Goal: Task Accomplishment & Management: Use online tool/utility

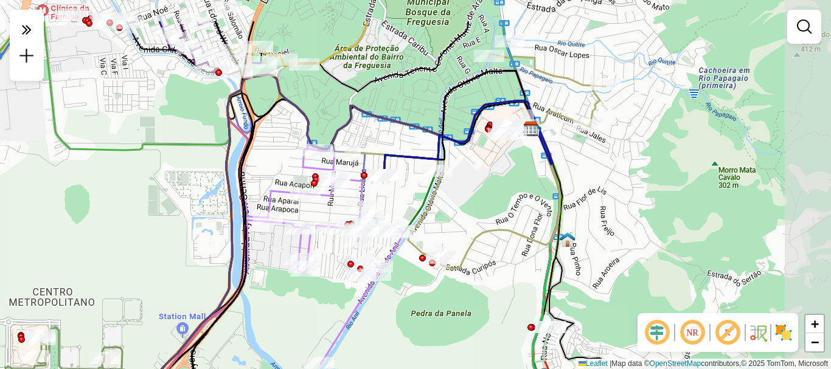
drag, startPoint x: 500, startPoint y: 150, endPoint x: 386, endPoint y: 207, distance: 127.5
click at [387, 207] on div "Janela de atendimento Grade de atendimento Capacidade Transportadoras Veículos …" at bounding box center [415, 184] width 831 height 369
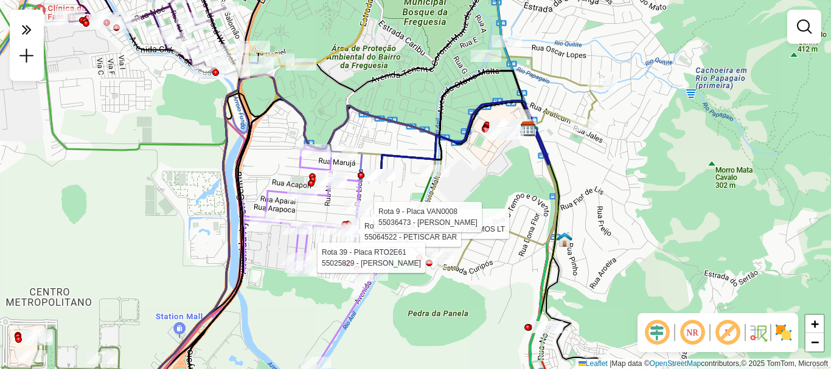
select select "**********"
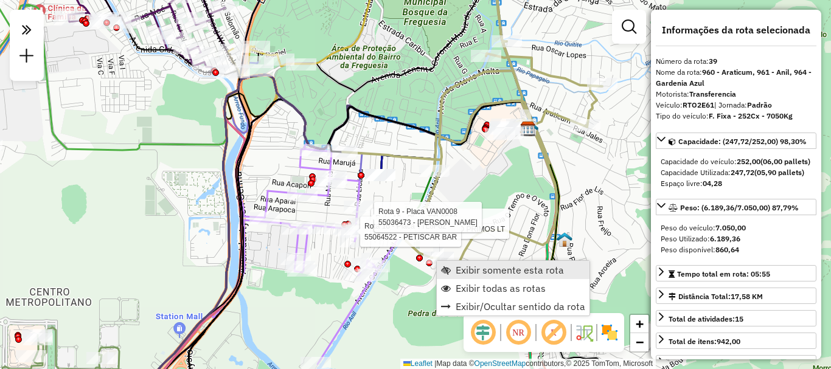
click at [462, 267] on span "Exibir somente esta rota" at bounding box center [509, 270] width 108 height 10
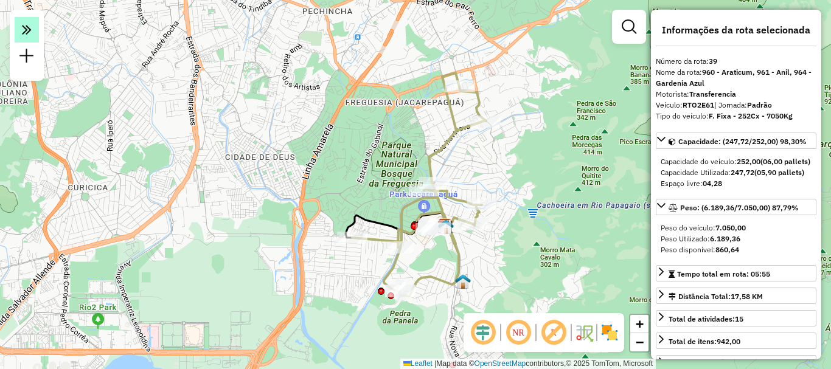
click at [25, 19] on em at bounding box center [27, 30] width 24 height 26
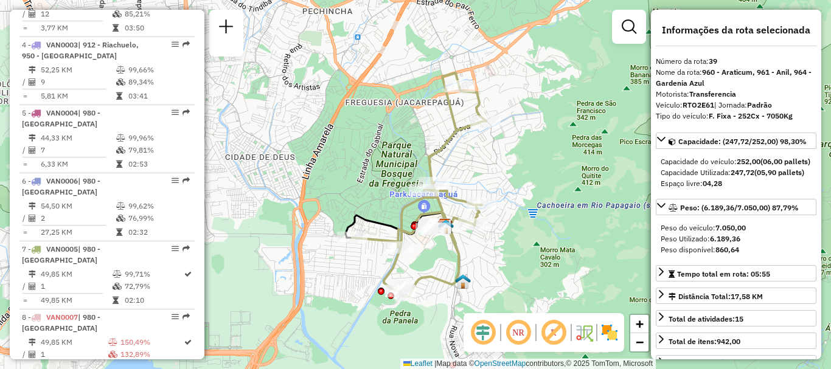
scroll to position [1177, 0]
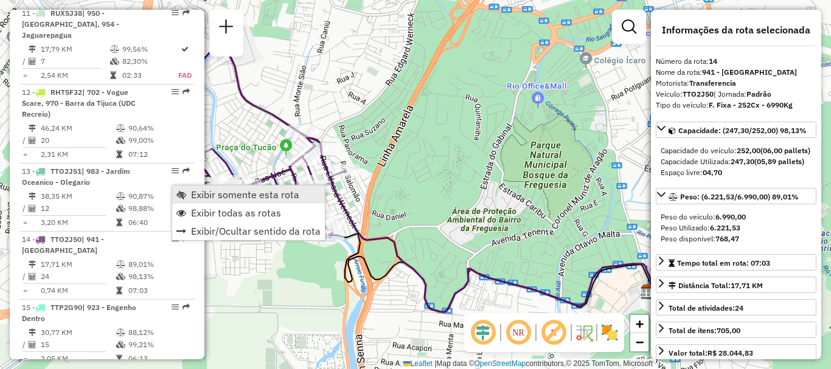
click at [190, 191] on link "Exibir somente esta rota" at bounding box center [248, 194] width 153 height 18
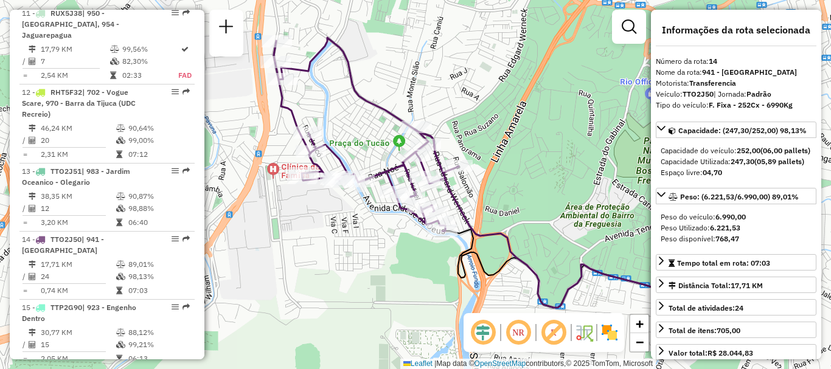
drag, startPoint x: 365, startPoint y: 288, endPoint x: 478, endPoint y: 284, distance: 113.2
click at [478, 284] on div "Janela de atendimento Grade de atendimento Capacidade Transportadoras Veículos …" at bounding box center [415, 184] width 831 height 369
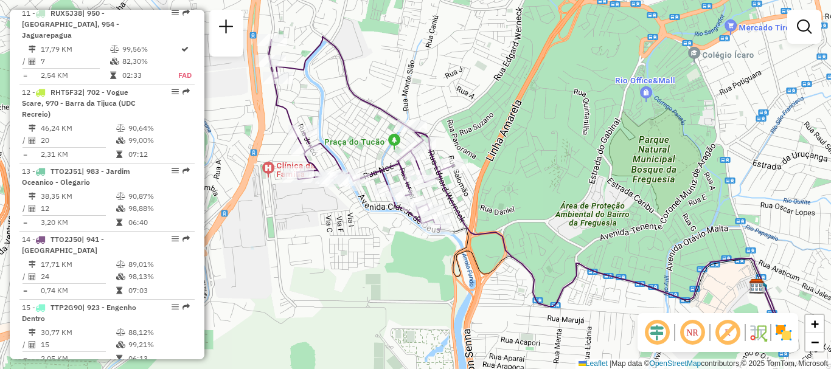
drag, startPoint x: 467, startPoint y: 284, endPoint x: 446, endPoint y: 275, distance: 23.2
click at [463, 282] on div "Janela de atendimento Grade de atendimento Capacidade Transportadoras Veículos …" at bounding box center [415, 184] width 831 height 369
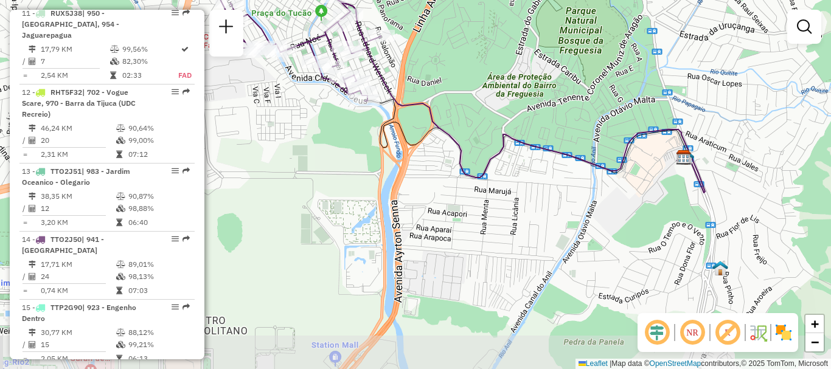
drag, startPoint x: 387, startPoint y: 261, endPoint x: 317, endPoint y: 132, distance: 146.9
click at [317, 132] on div "Janela de atendimento Grade de atendimento Capacidade Transportadoras Veículos …" at bounding box center [415, 184] width 831 height 369
